Goal: Complete application form

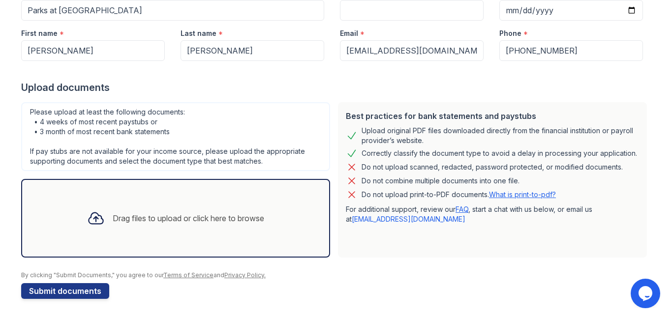
scroll to position [121, 0]
click at [214, 220] on div "Drag files to upload or click here to browse" at bounding box center [189, 218] width 152 height 12
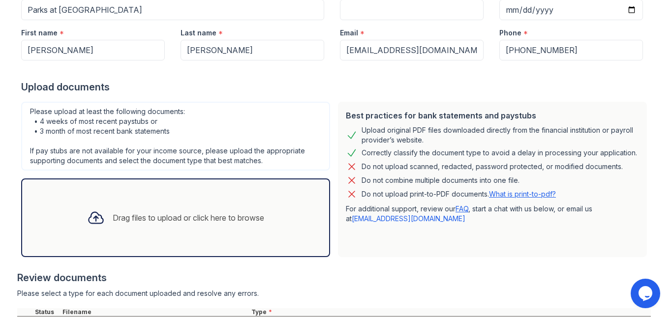
click at [138, 210] on div "Drag files to upload or click here to browse" at bounding box center [175, 217] width 193 height 33
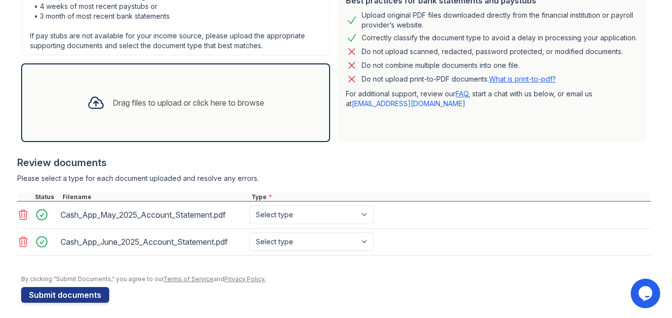
scroll to position [240, 0]
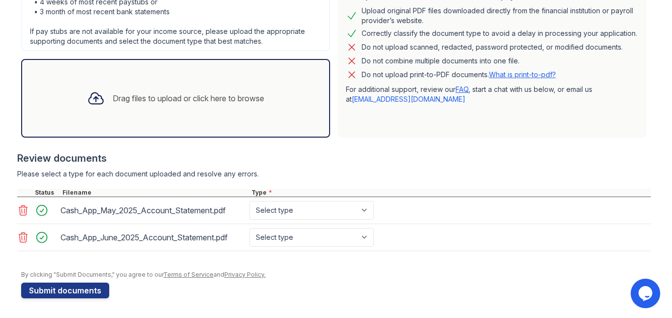
click at [131, 99] on div "Drag files to upload or click here to browse" at bounding box center [189, 99] width 152 height 12
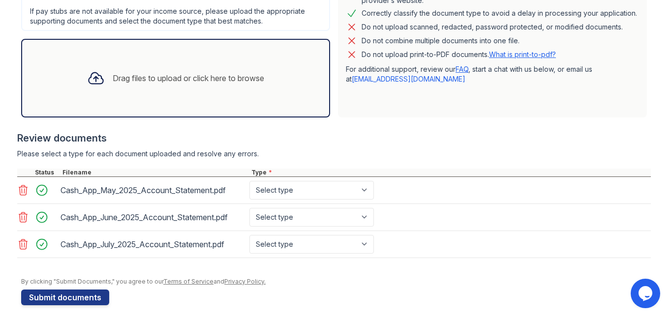
scroll to position [267, 0]
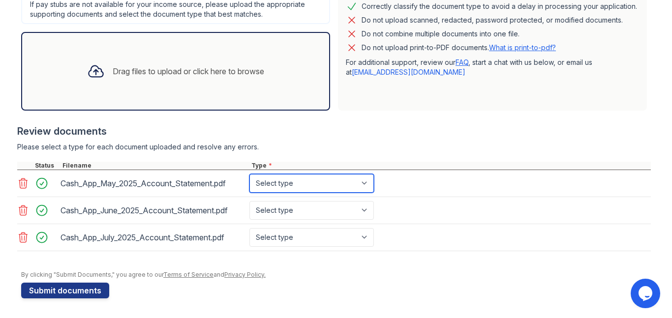
click at [341, 186] on select "Select type Paystub Bank Statement Offer Letter Tax Documents Benefit Award Let…" at bounding box center [312, 183] width 125 height 19
select select "bank_statement"
click at [250, 174] on select "Select type Paystub Bank Statement Offer Letter Tax Documents Benefit Award Let…" at bounding box center [312, 183] width 125 height 19
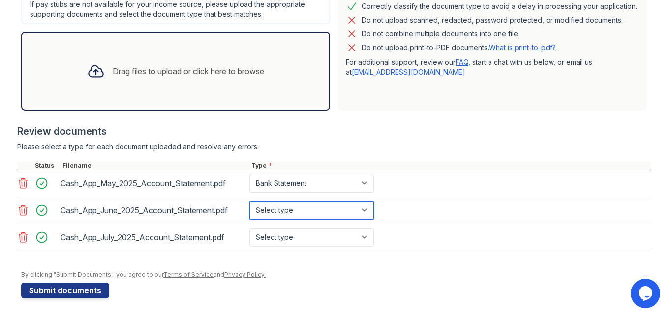
click at [339, 206] on select "Select type Paystub Bank Statement Offer Letter Tax Documents Benefit Award Let…" at bounding box center [312, 210] width 125 height 19
select select "bank_statement"
click at [250, 201] on select "Select type Paystub Bank Statement Offer Letter Tax Documents Benefit Award Let…" at bounding box center [312, 210] width 125 height 19
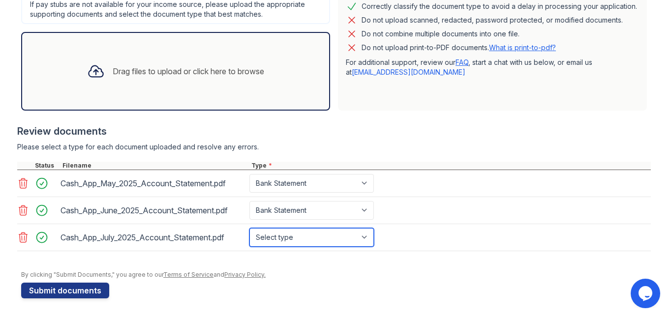
click at [341, 234] on select "Select type Paystub Bank Statement Offer Letter Tax Documents Benefit Award Let…" at bounding box center [312, 237] width 125 height 19
select select "bank_statement"
click at [250, 228] on select "Select type Paystub Bank Statement Offer Letter Tax Documents Benefit Award Let…" at bounding box center [312, 237] width 125 height 19
click at [417, 145] on div "Please select a type for each document uploaded and resolve any errors." at bounding box center [334, 147] width 634 height 10
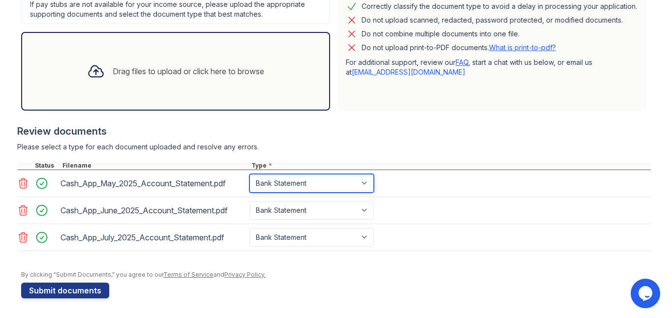
click at [367, 188] on select "Select type Paystub Bank Statement Offer Letter Tax Documents Benefit Award Let…" at bounding box center [312, 183] width 125 height 19
click at [418, 147] on div "Please select a type for each document uploaded and resolve any errors." at bounding box center [334, 147] width 634 height 10
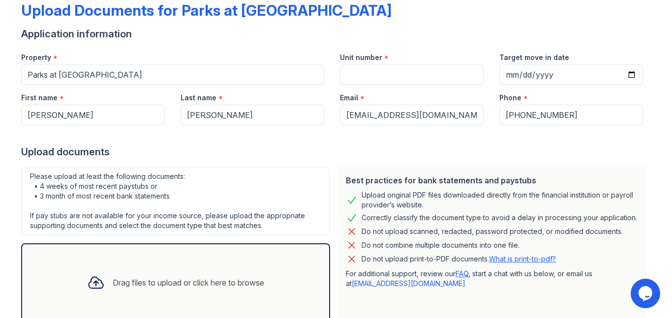
scroll to position [52, 0]
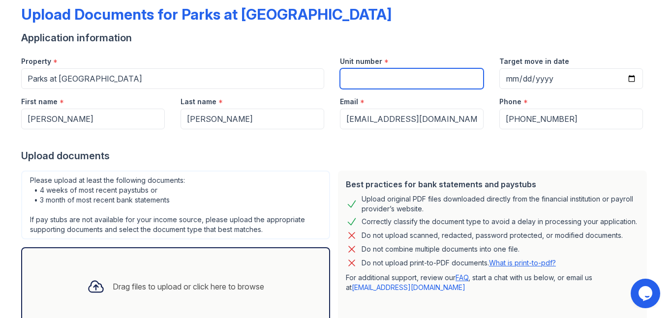
click at [395, 75] on input "Unit number" at bounding box center [412, 78] width 144 height 21
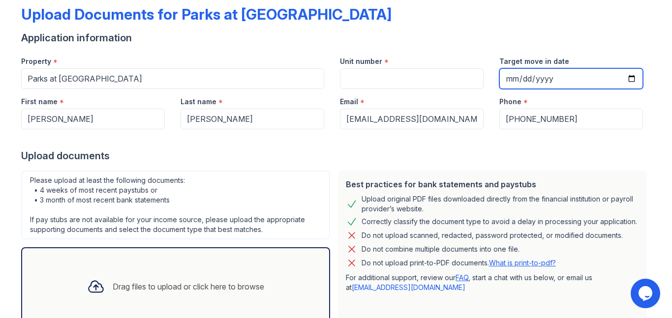
click at [636, 85] on input "Target move in date" at bounding box center [572, 78] width 144 height 21
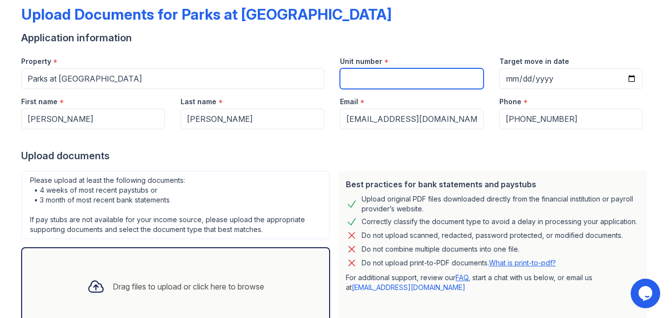
click at [381, 79] on input "Unit number" at bounding box center [412, 78] width 144 height 21
type input "20208"
click at [382, 12] on div "Upload Documents for Parks at [GEOGRAPHIC_DATA]" at bounding box center [336, 18] width 630 height 26
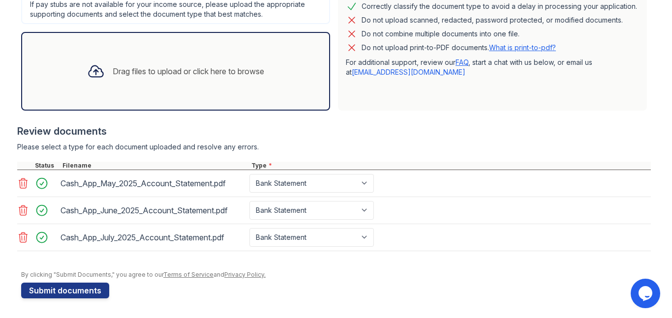
scroll to position [262, 0]
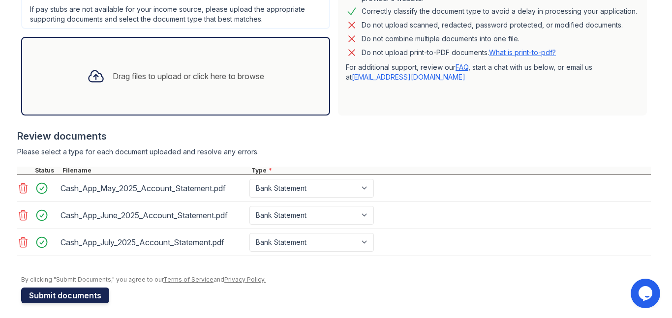
click at [63, 294] on button "Submit documents" at bounding box center [65, 296] width 88 height 16
